Goal: Obtain resource: Obtain resource

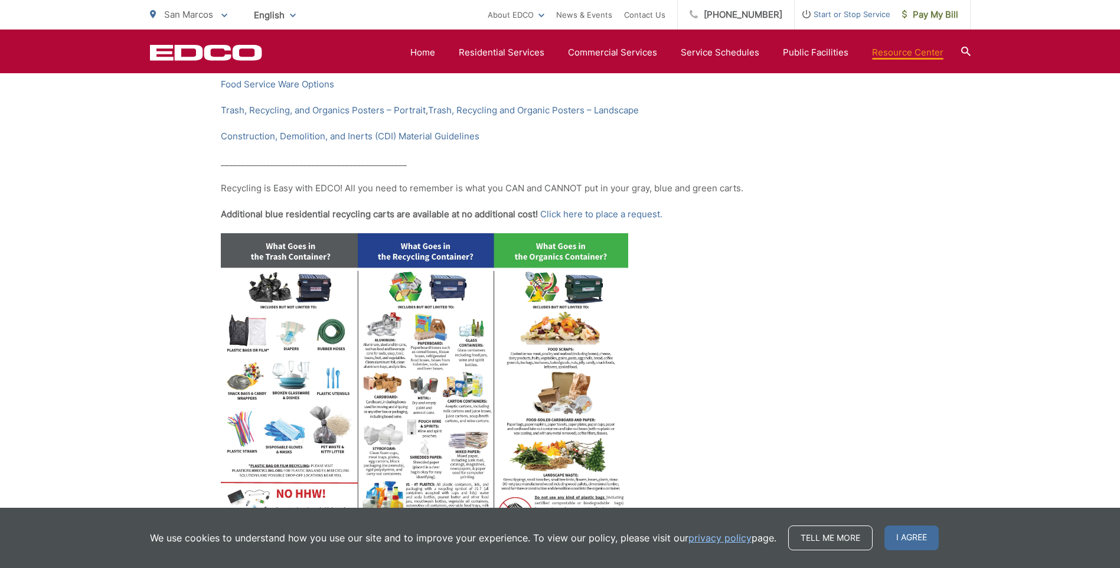
scroll to position [472, 0]
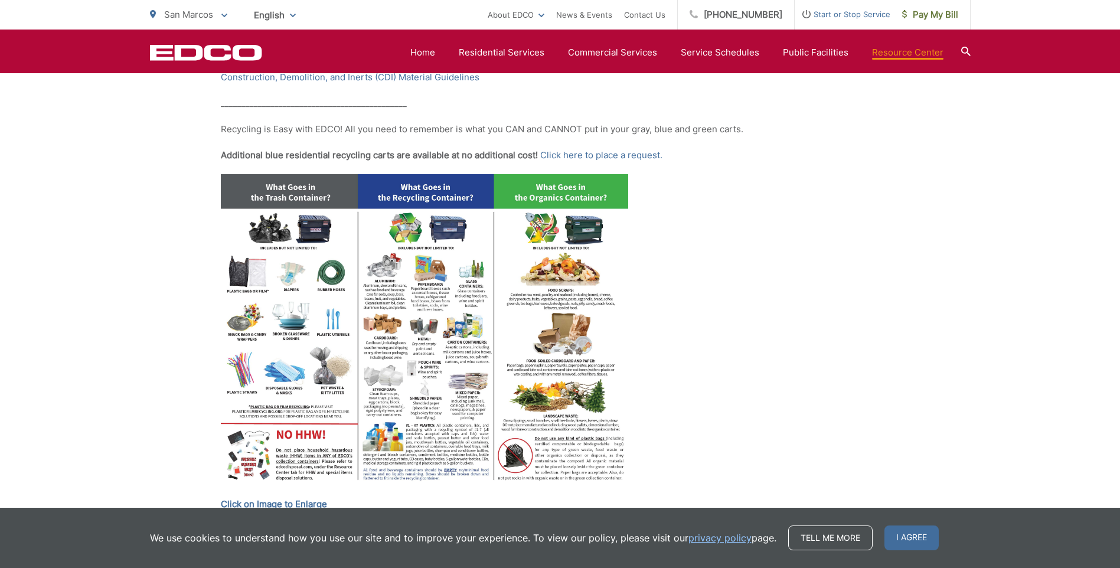
click at [277, 181] on img at bounding box center [424, 331] width 407 height 315
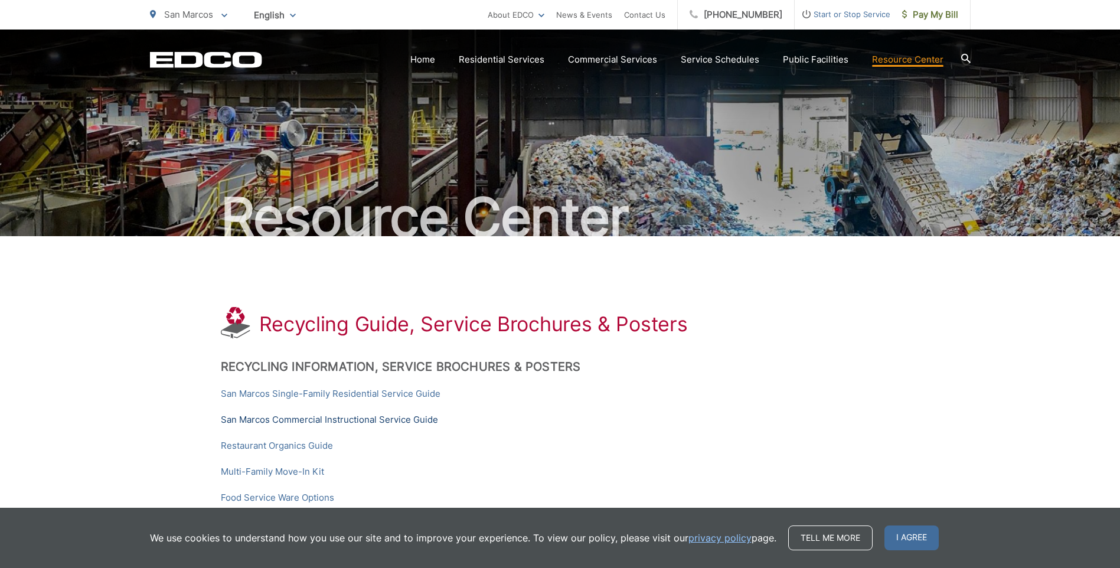
click at [296, 416] on link "San Marcos Commercial Instructional Service Guide" at bounding box center [329, 420] width 217 height 14
click at [281, 467] on link "Multi-Family Move-In Kit" at bounding box center [272, 472] width 103 height 14
click at [371, 394] on link "San Marcos Single-Family Residential Service Guide" at bounding box center [331, 394] width 220 height 14
